Goal: Task Accomplishment & Management: Manage account settings

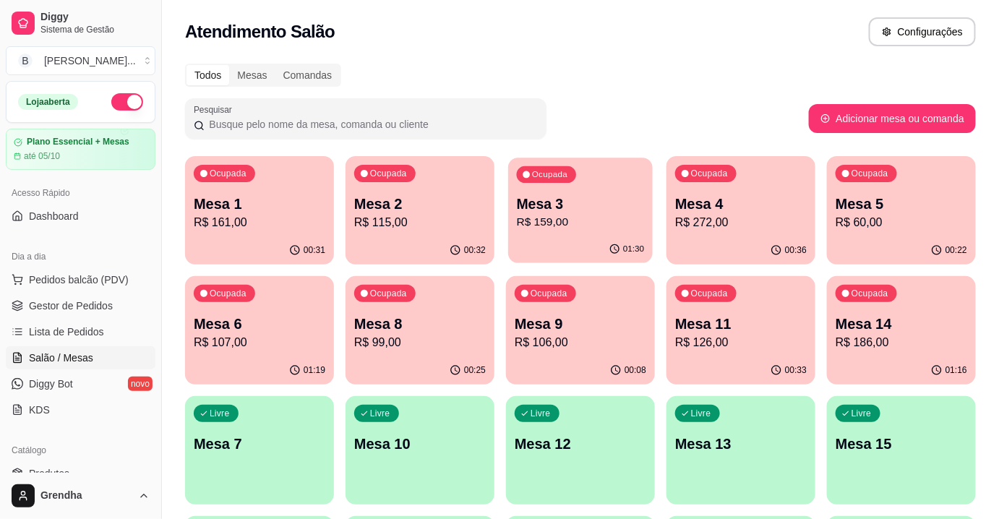
click at [536, 196] on p "Mesa 3" at bounding box center [581, 204] width 128 height 20
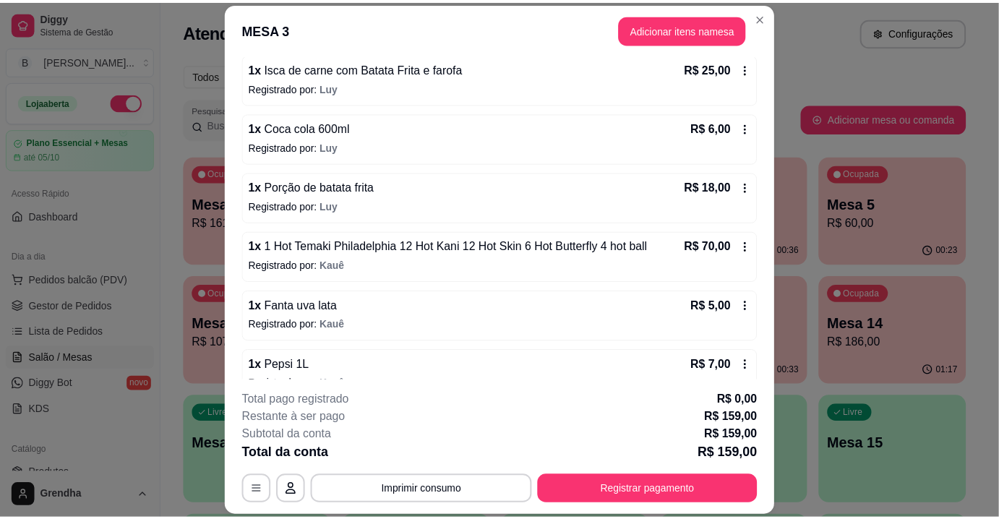
scroll to position [219, 0]
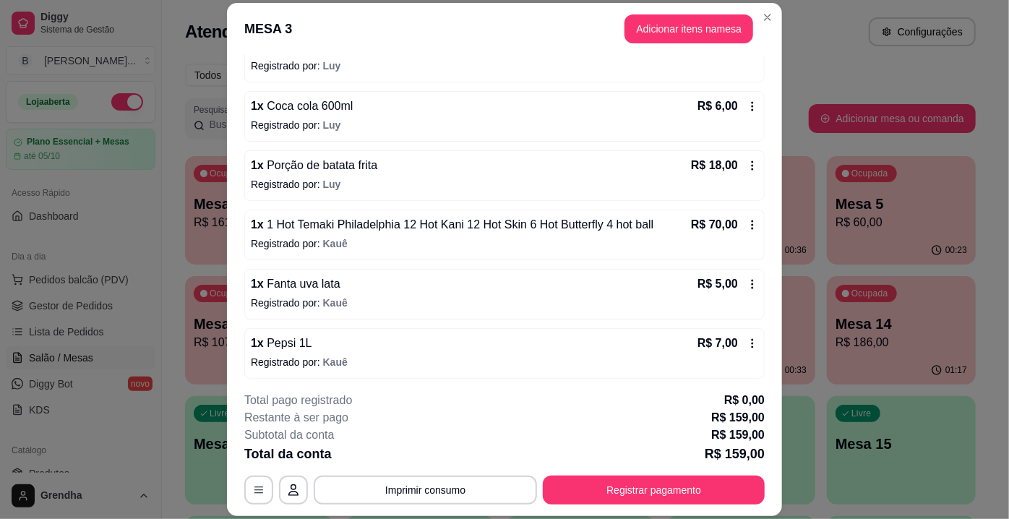
click at [747, 282] on icon at bounding box center [753, 284] width 12 height 12
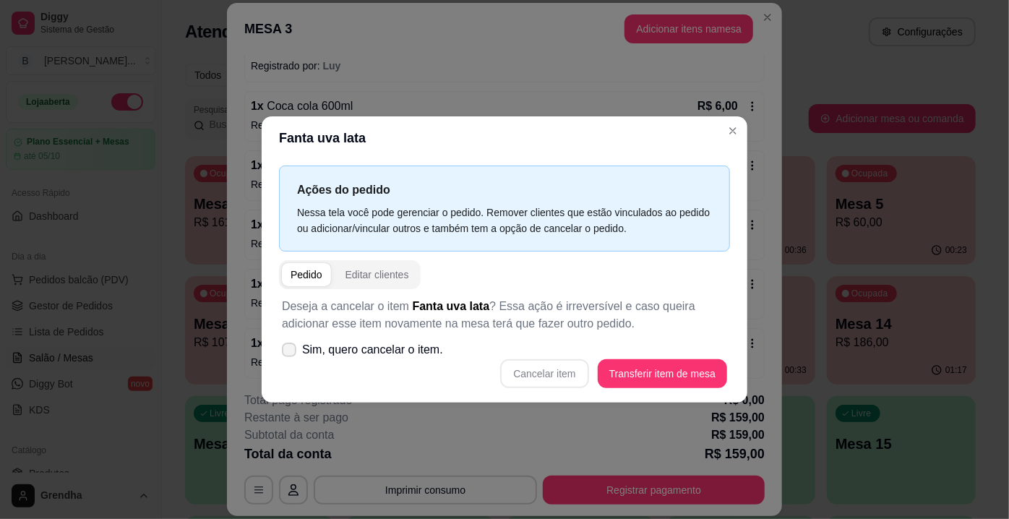
click at [285, 346] on icon at bounding box center [289, 350] width 12 height 9
click at [285, 353] on input "Sim, quero cancelar o item." at bounding box center [285, 357] width 9 height 9
checkbox input "true"
click at [547, 373] on button "Cancelar item" at bounding box center [545, 374] width 86 height 28
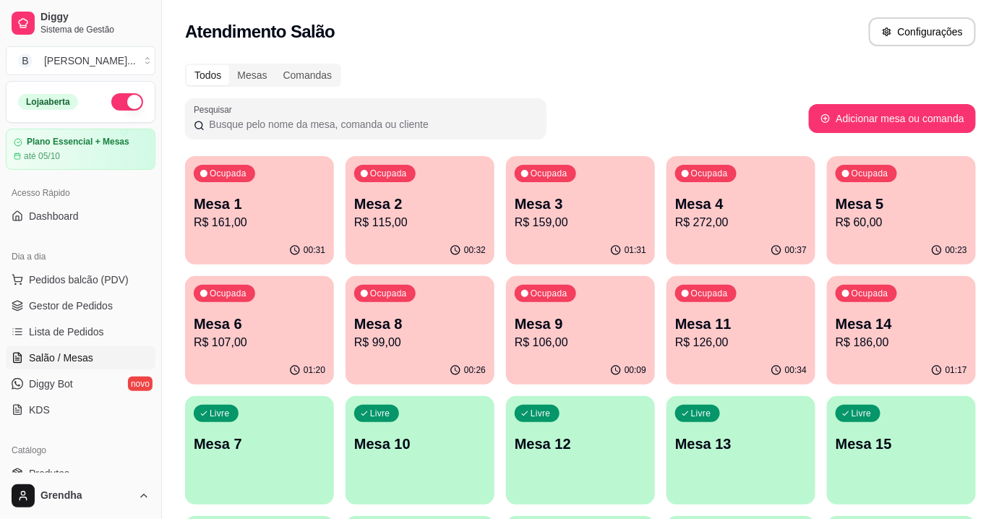
click at [825, 22] on div "Atendimento Salão Configurações" at bounding box center [580, 31] width 791 height 29
